Goal: Contribute content

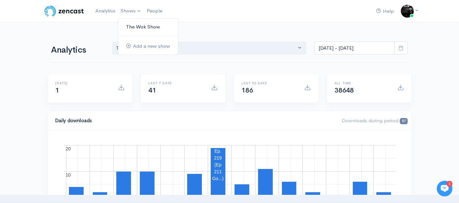
click at [132, 26] on link "The Wok Show" at bounding box center [148, 26] width 60 height 11
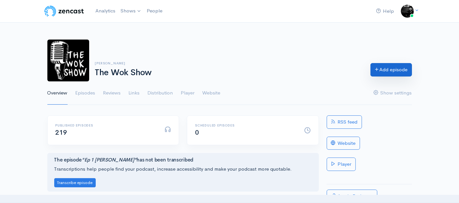
click at [392, 72] on link "Add episode" at bounding box center [390, 69] width 41 height 13
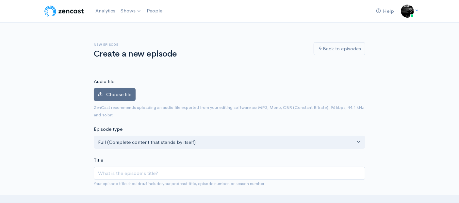
click at [105, 91] on label "Choose file" at bounding box center [115, 94] width 42 height 13
click at [0, 0] on input "Choose file" at bounding box center [0, 0] width 0 height 0
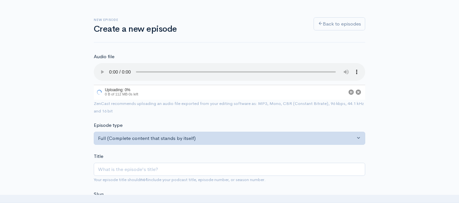
scroll to position [36, 0]
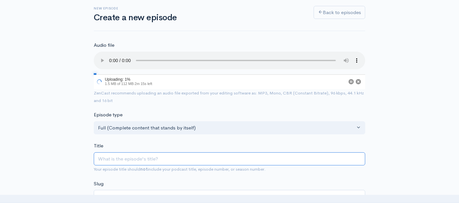
click at [133, 154] on input "Title" at bounding box center [229, 158] width 271 height 13
paste input "Ep 212 [PERSON_NAME]"
type input "Ep 212 [PERSON_NAME]"
type input "ep-212-[PERSON_NAME]"
type input "Ep 212 [PERSON_NAME]"
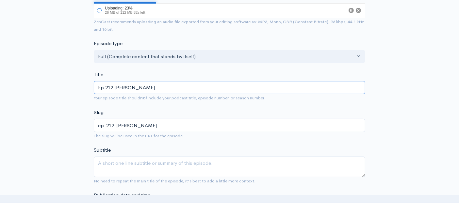
scroll to position [109, 0]
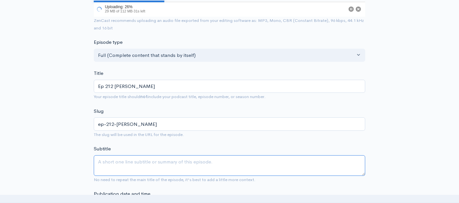
click at [137, 161] on textarea "Subtitle" at bounding box center [229, 165] width 271 height 21
paste textarea "[PERSON_NAME] of From The Inside Studios"
type textarea "[PERSON_NAME] of From The Inside Studios"
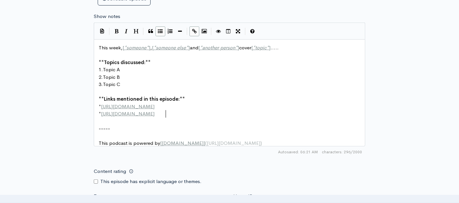
scroll to position [2, 0]
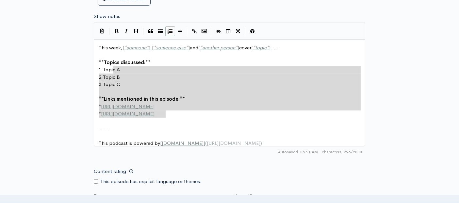
type textarea "This week, [*someone*], [*someone else*] and [*another person*] cover [*topic*]…"
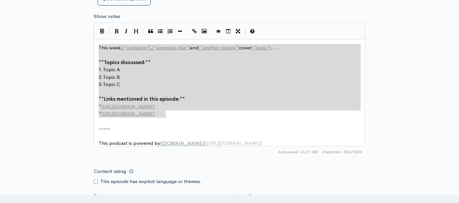
drag, startPoint x: 173, startPoint y: 114, endPoint x: 88, endPoint y: 31, distance: 118.4
paste textarea
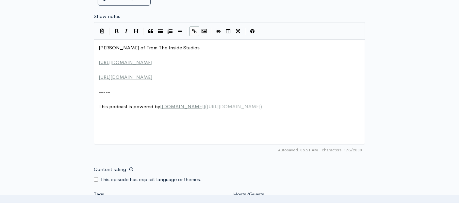
click at [104, 68] on pre "​" at bounding box center [232, 70] width 270 height 8
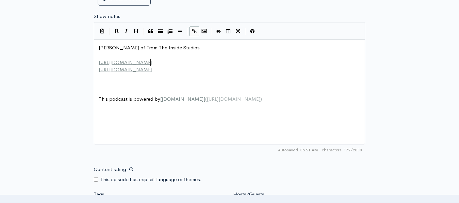
click at [133, 54] on pre "​" at bounding box center [232, 55] width 270 height 8
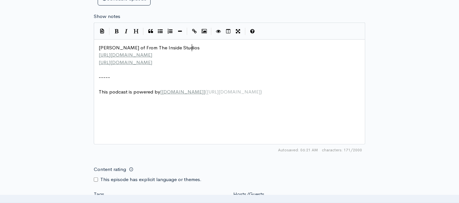
click at [184, 61] on pre "[URL][DOMAIN_NAME]" at bounding box center [232, 63] width 270 height 8
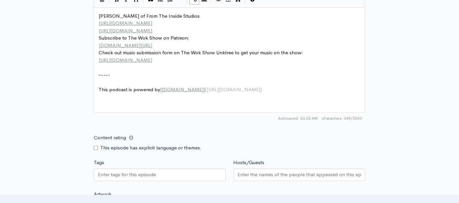
scroll to position [363, 0]
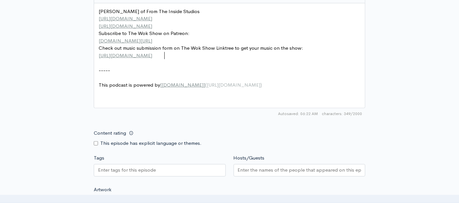
click at [95, 142] on input "Content rating" at bounding box center [96, 143] width 4 height 4
checkbox input "true"
click at [101, 169] on input "Tags" at bounding box center [127, 170] width 59 height 8
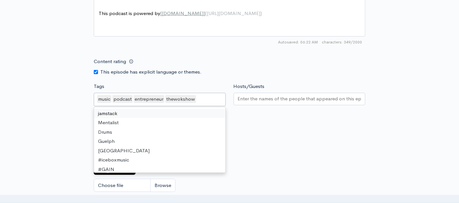
scroll to position [449, 0]
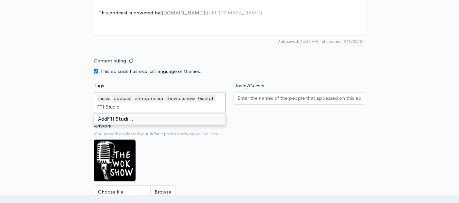
type input "FTI Studios"
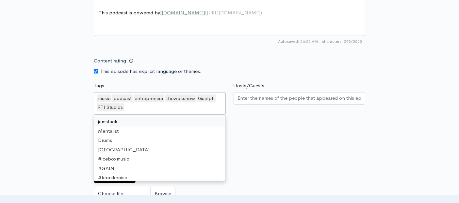
click at [245, 98] on input "Hosts/Guests" at bounding box center [299, 98] width 123 height 8
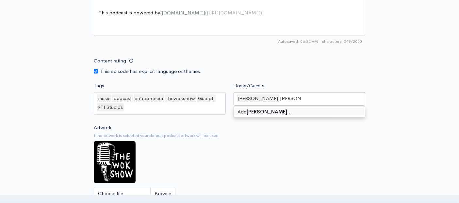
type input "[PERSON_NAME]"
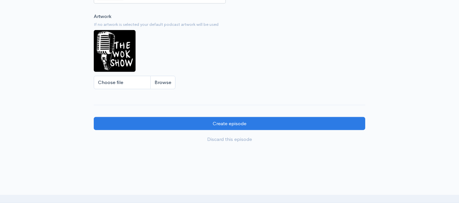
scroll to position [594, 0]
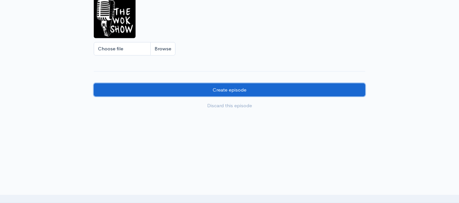
click at [180, 87] on input "Create episode" at bounding box center [229, 89] width 271 height 13
